Goal: Information Seeking & Learning: Learn about a topic

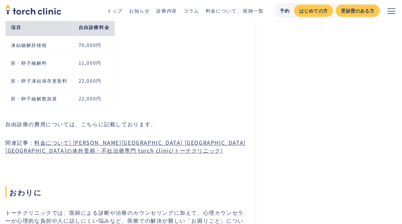
scroll to position [3533, 0]
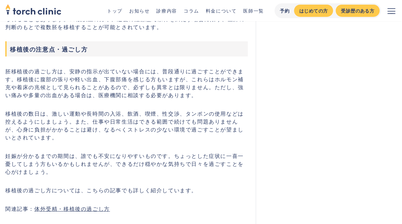
scroll to position [2311, 0]
click at [67, 204] on link "体外受精・移植後の過ごし方" at bounding box center [72, 208] width 76 height 8
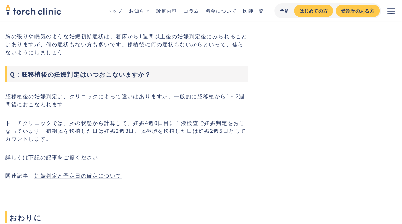
scroll to position [2543, 0]
